Goal: Navigation & Orientation: Find specific page/section

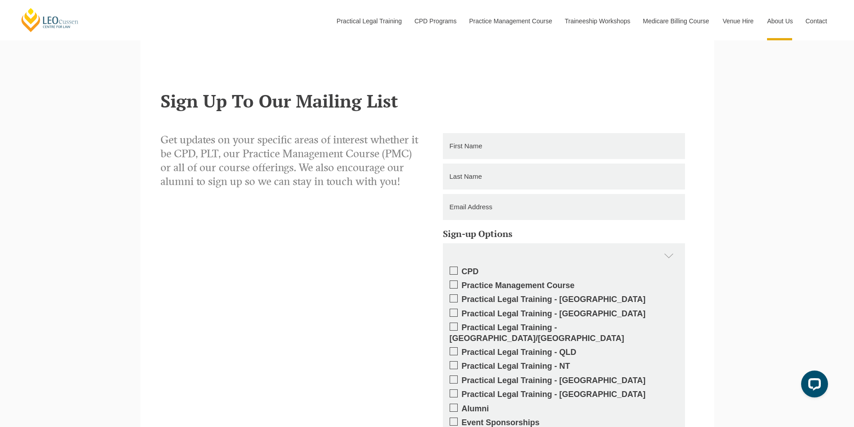
scroll to position [1420, 0]
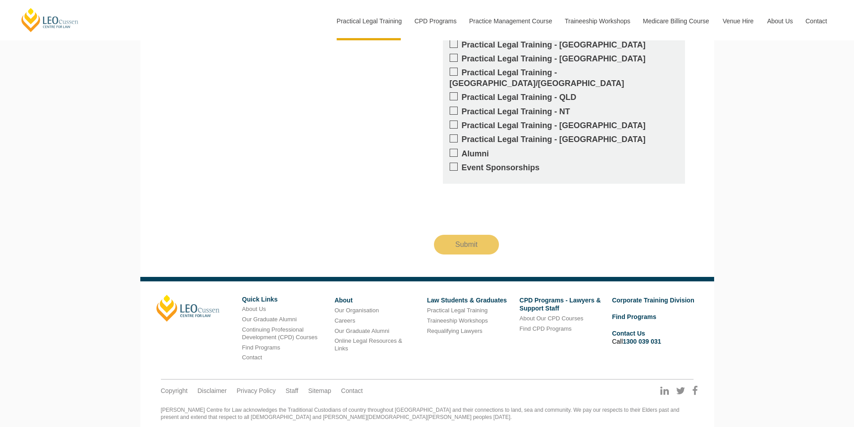
scroll to position [935, 0]
